Goal: Information Seeking & Learning: Find specific fact

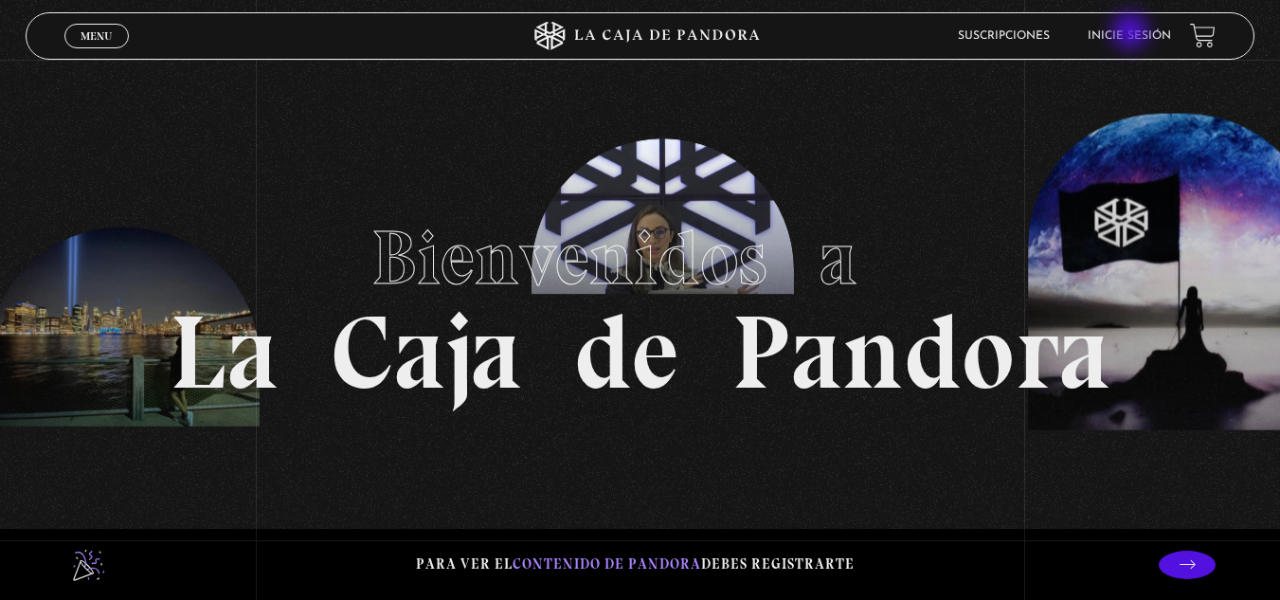
click at [1132, 33] on link "Inicie sesión" at bounding box center [1129, 35] width 83 height 11
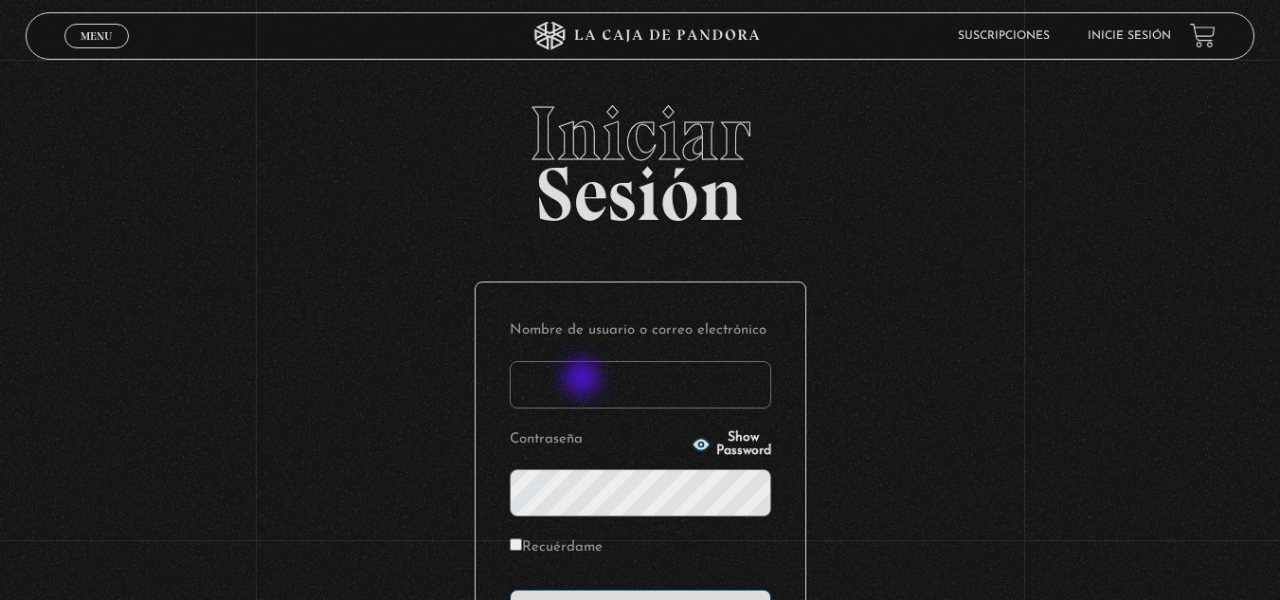
click at [586, 381] on input "Nombre de usuario o correo electrónico" at bounding box center [640, 384] width 261 height 47
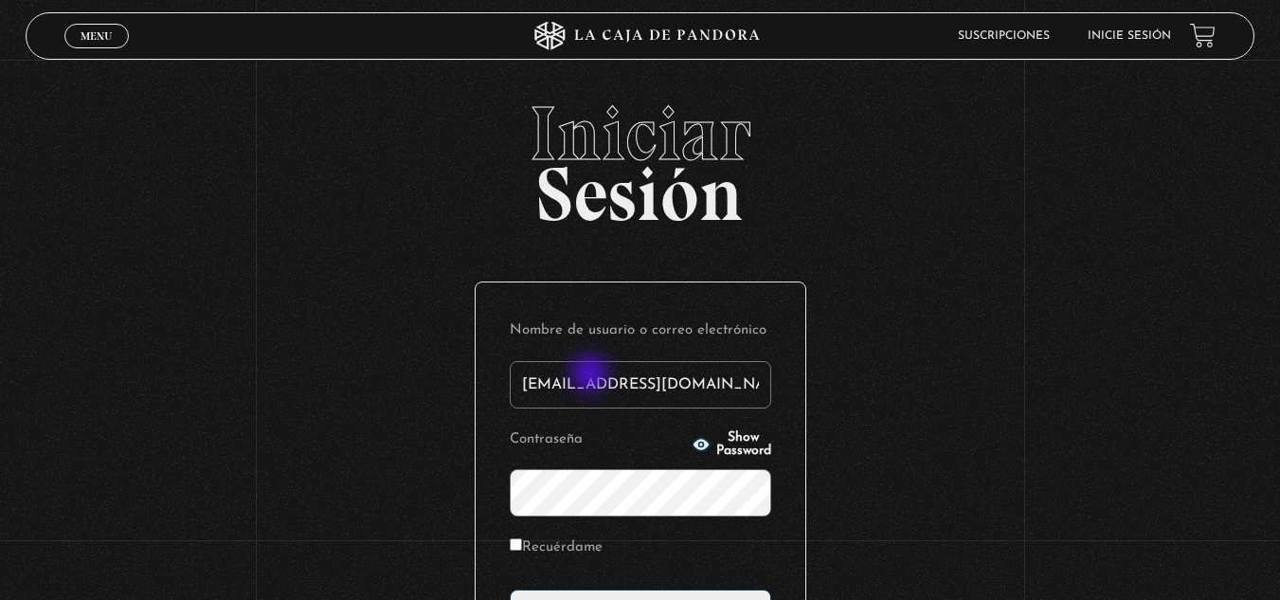
type input "glenmb16@gmail.com"
click at [692, 448] on icon "button" at bounding box center [700, 444] width 17 height 12
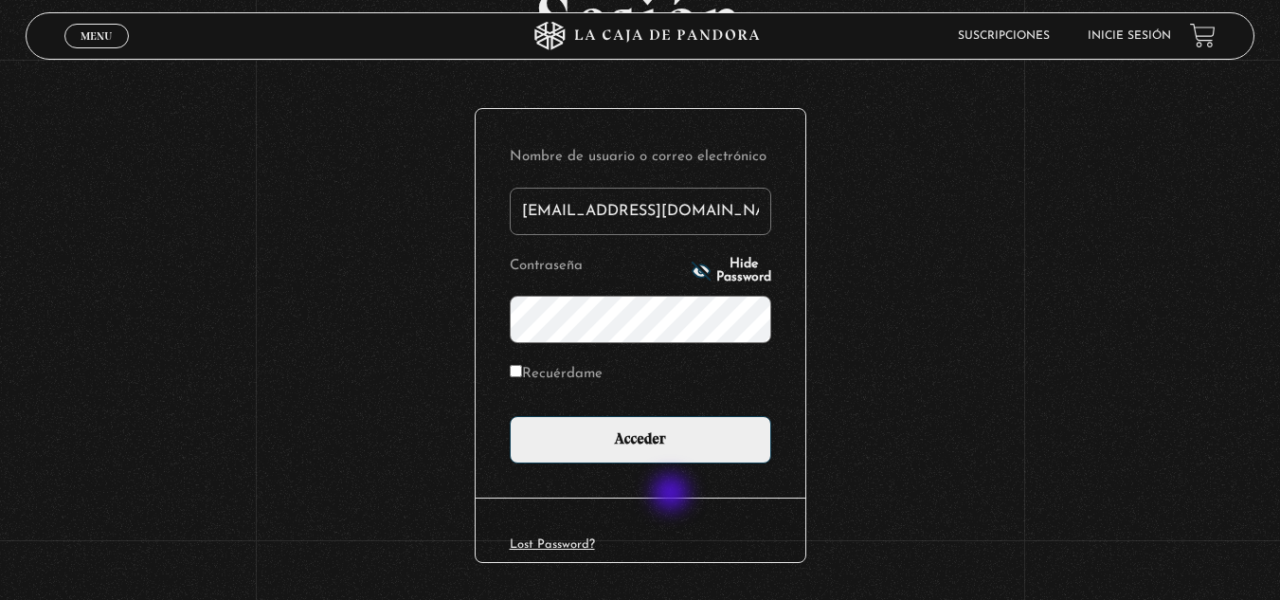
scroll to position [189, 0]
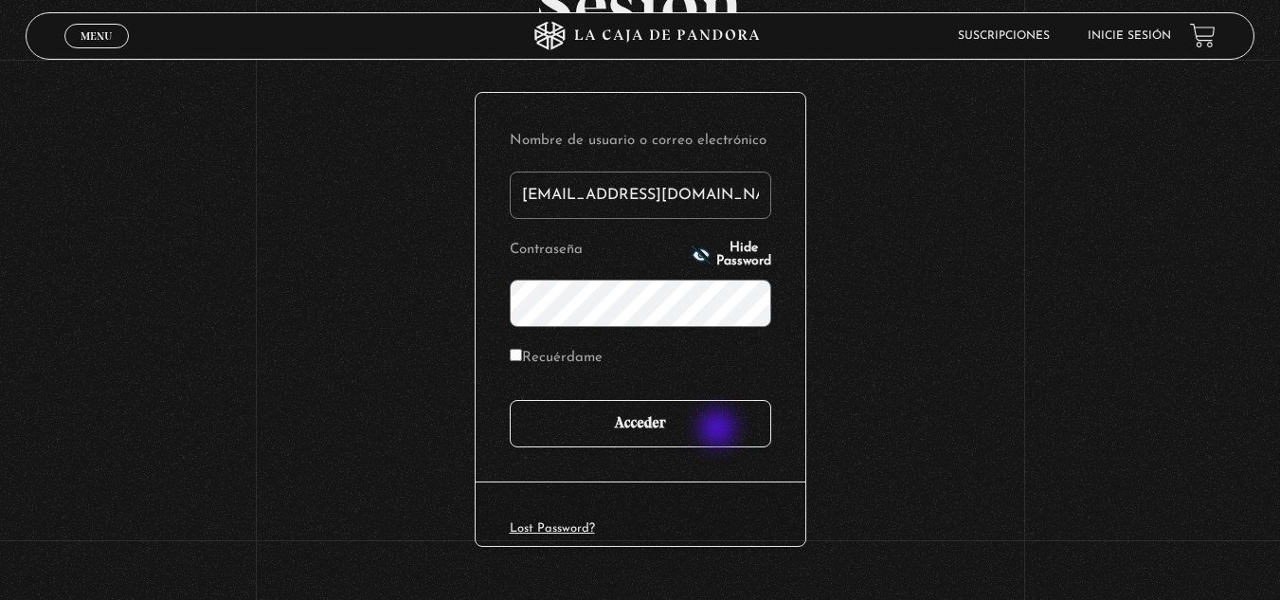
click at [719, 430] on input "Acceder" at bounding box center [640, 423] width 261 height 47
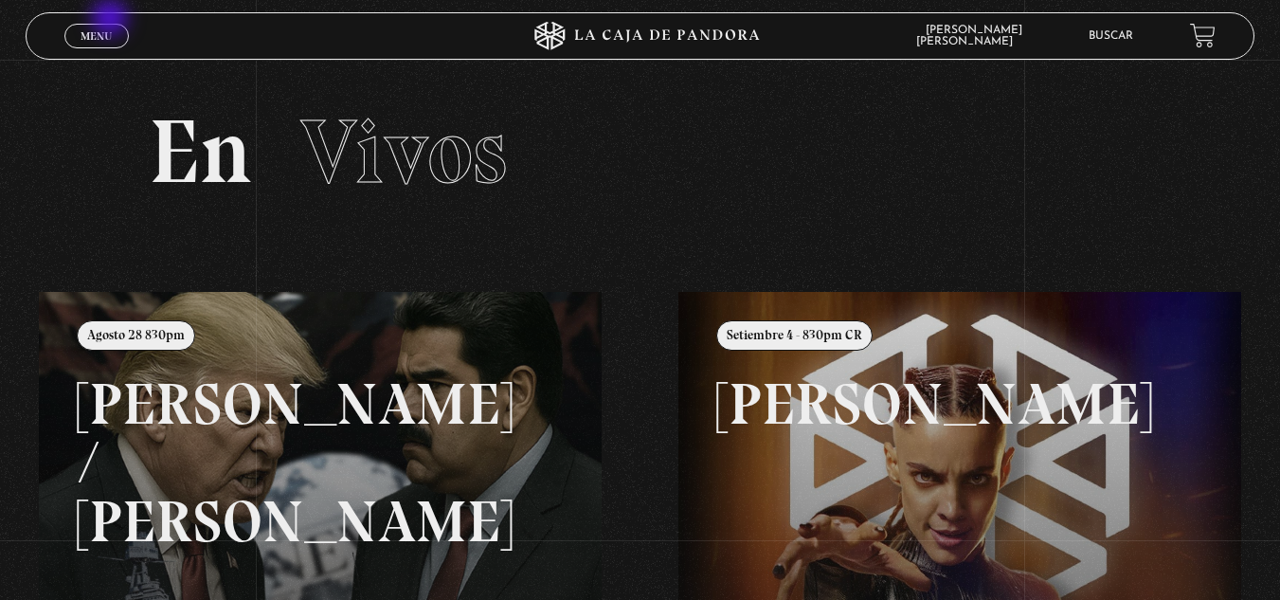
click at [112, 22] on div "Menu Cerrar" at bounding box center [256, 35] width 384 height 45
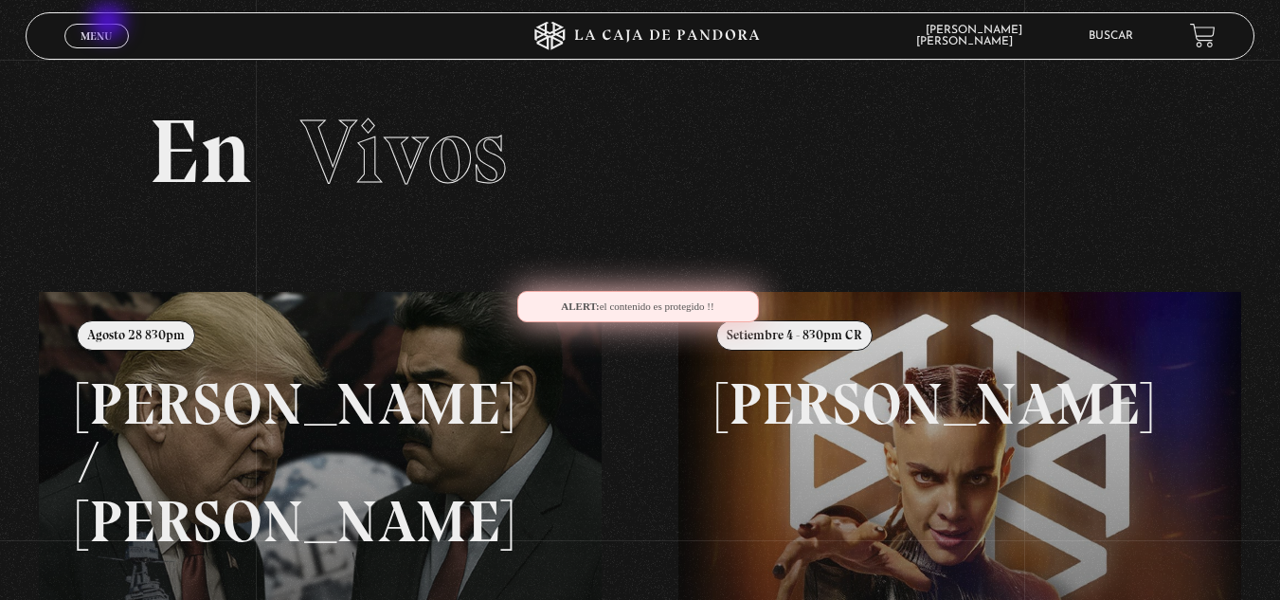
drag, startPoint x: 110, startPoint y: 24, endPoint x: 132, endPoint y: 39, distance: 26.5
click at [110, 25] on link "Menu Cerrar" at bounding box center [96, 36] width 64 height 25
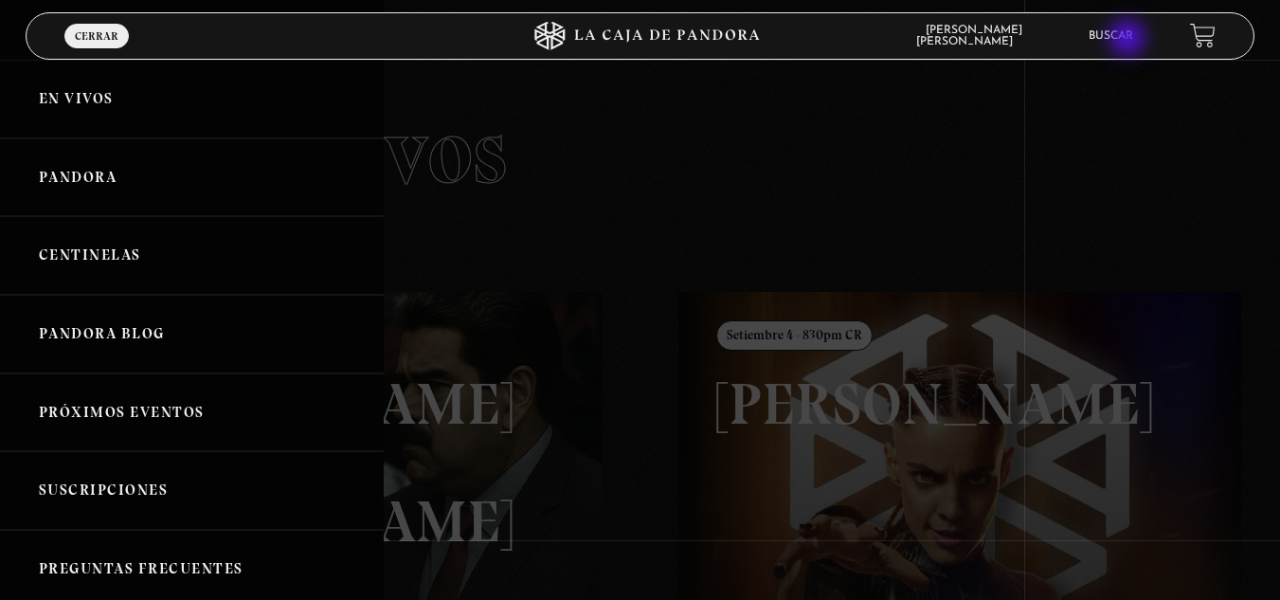
click at [1129, 40] on link "Buscar" at bounding box center [1110, 35] width 45 height 11
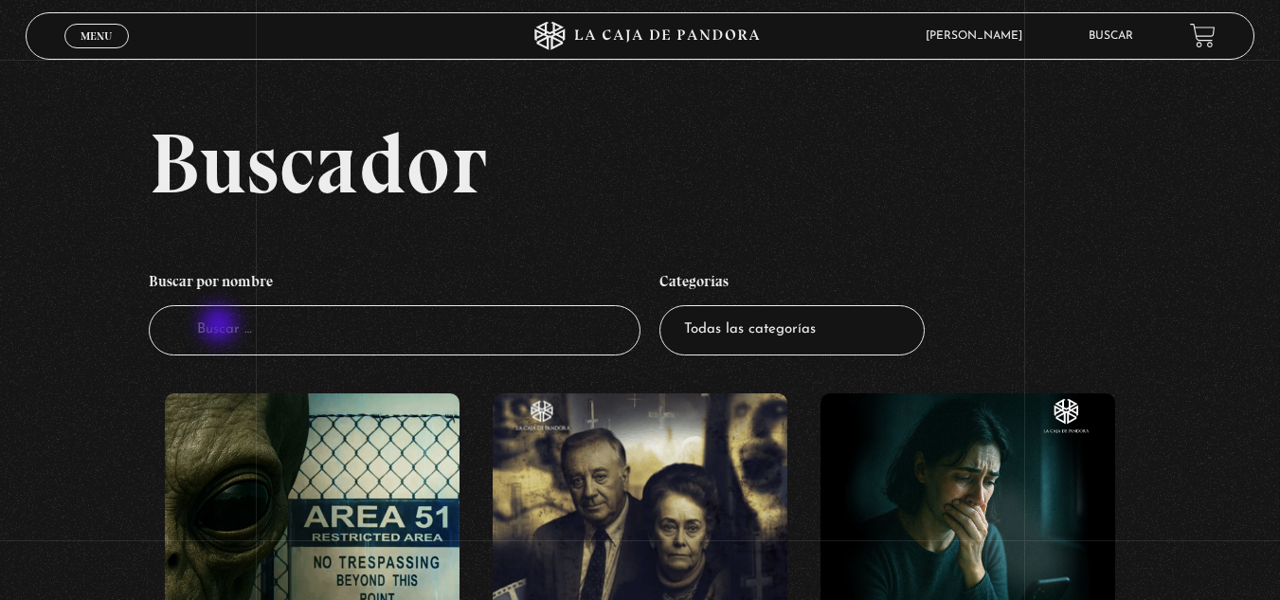
drag, startPoint x: 226, startPoint y: 328, endPoint x: 258, endPoint y: 358, distance: 43.5
click at [230, 336] on input "Buscador" at bounding box center [395, 330] width 492 height 50
type input "11"
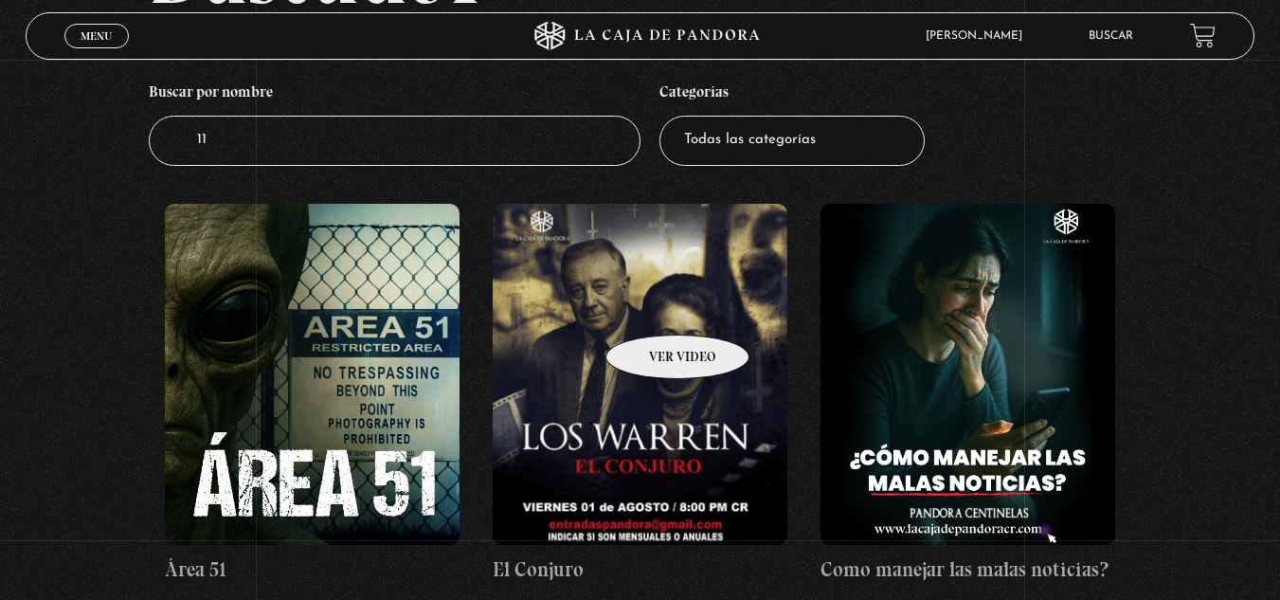
scroll to position [186, 0]
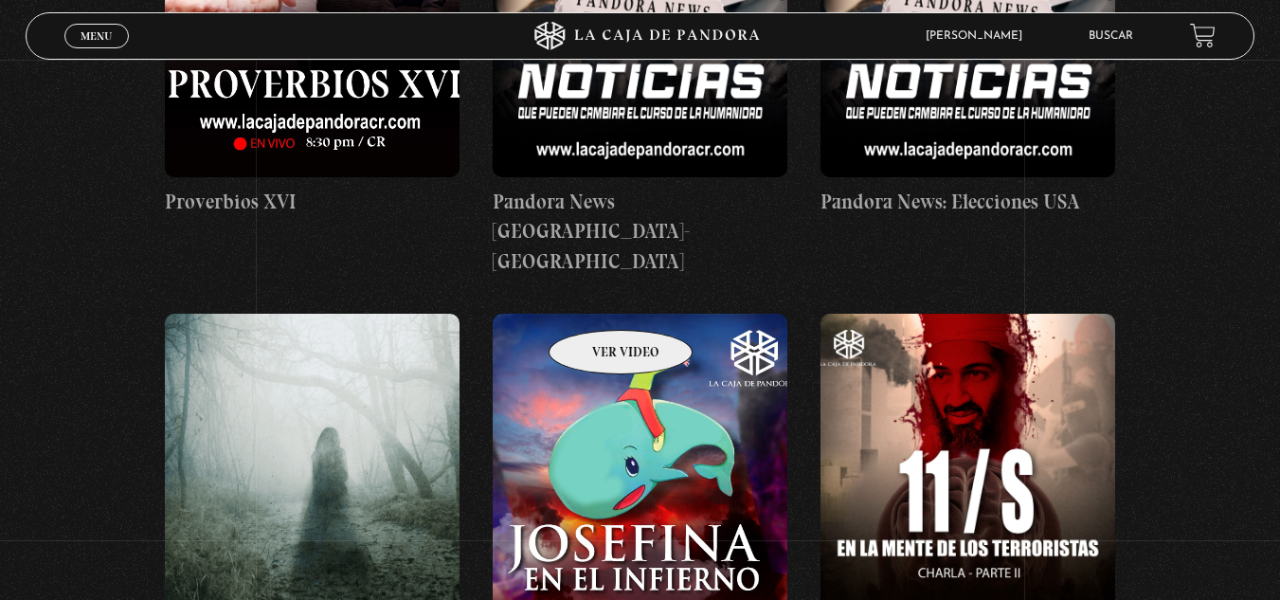
scroll to position [1042, 0]
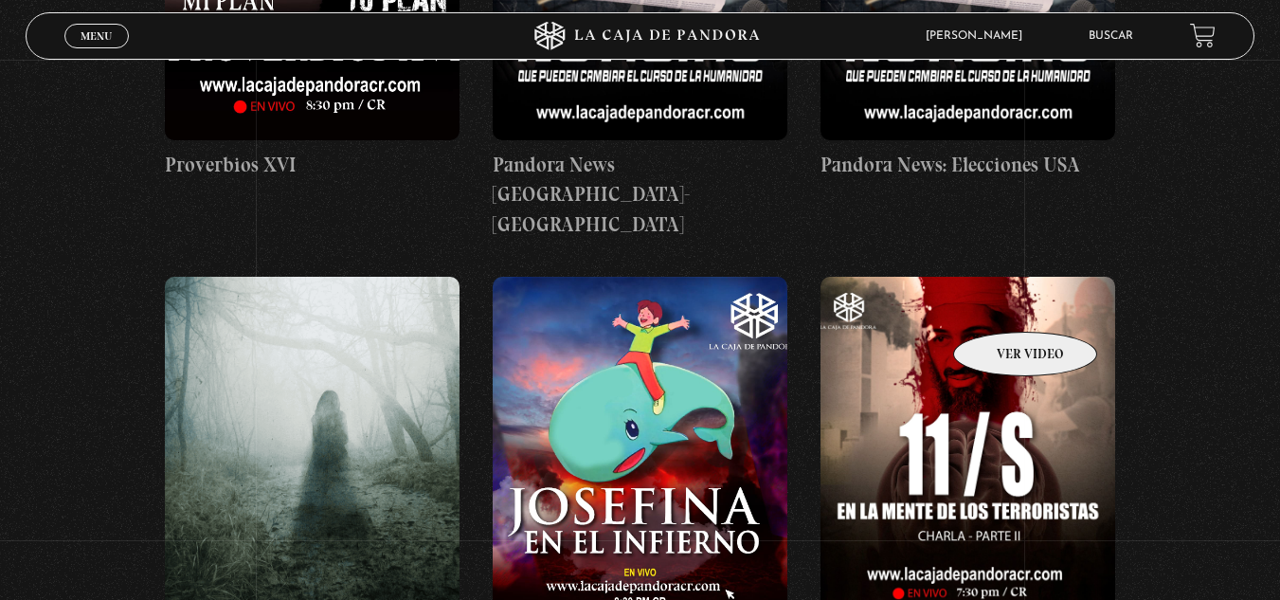
click at [1000, 303] on figure at bounding box center [967, 447] width 295 height 341
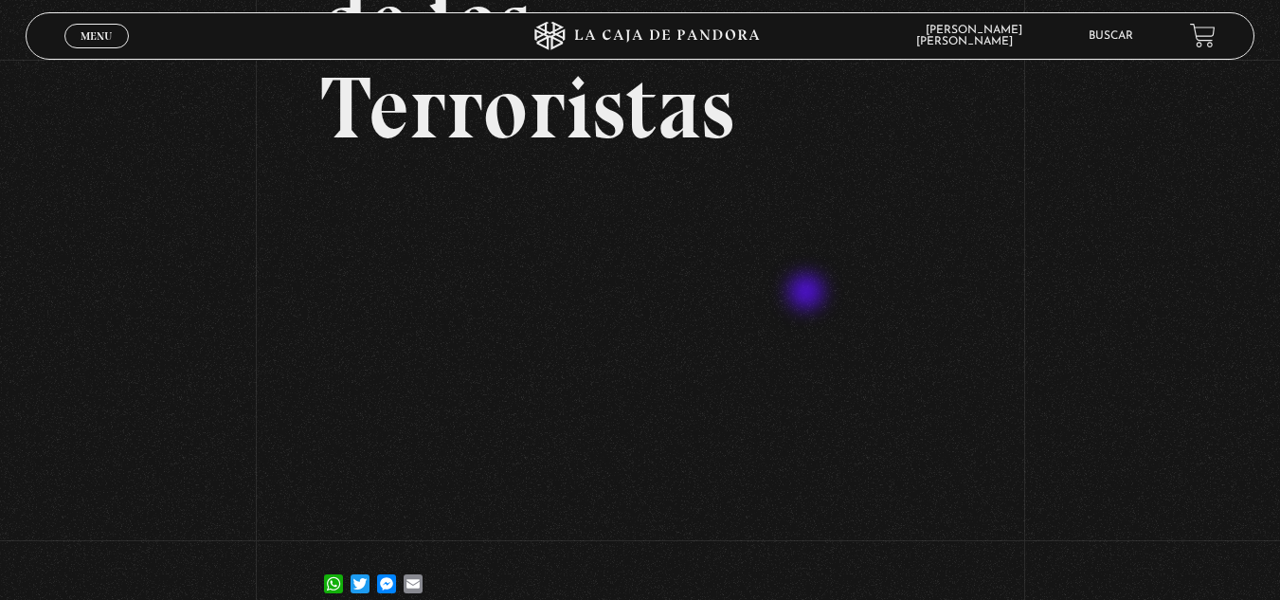
scroll to position [284, 0]
